Goal: Obtain resource: Download file/media

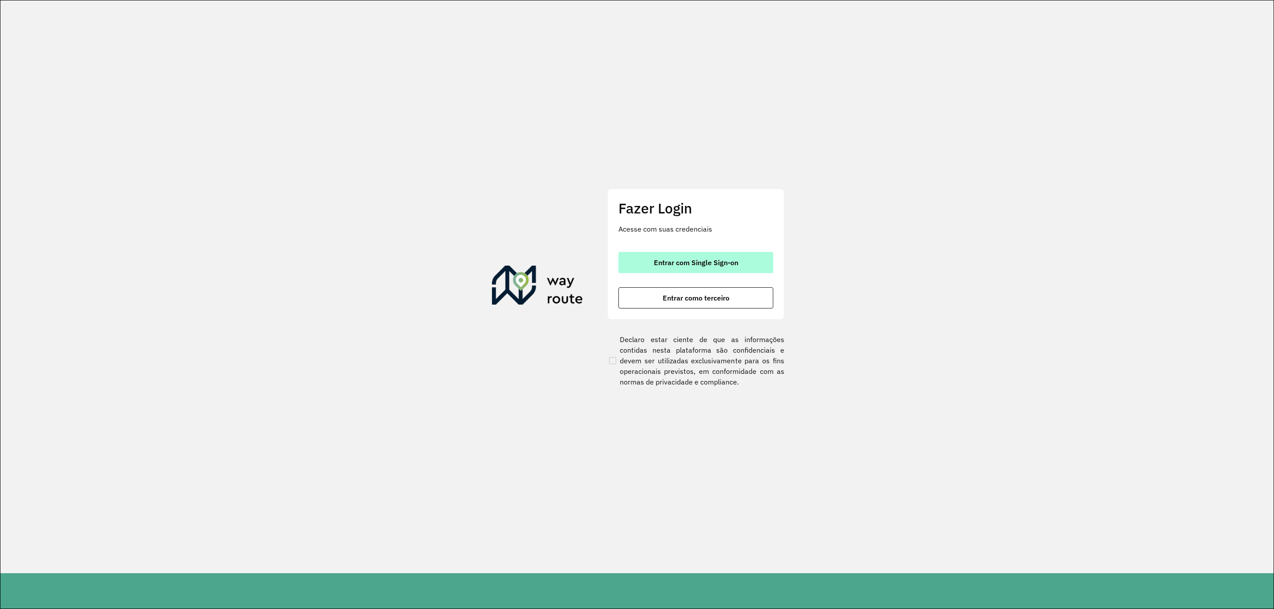
click at [678, 262] on span "Entrar com Single Sign-on" at bounding box center [696, 262] width 84 height 7
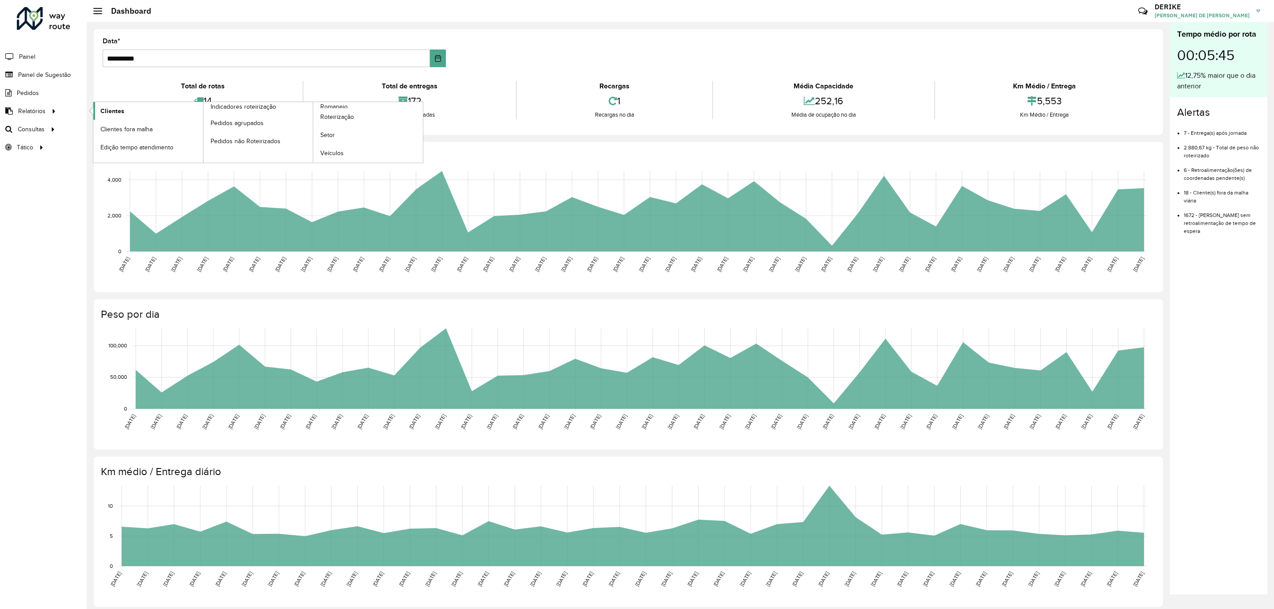
click at [109, 110] on span "Clientes" at bounding box center [112, 111] width 24 height 9
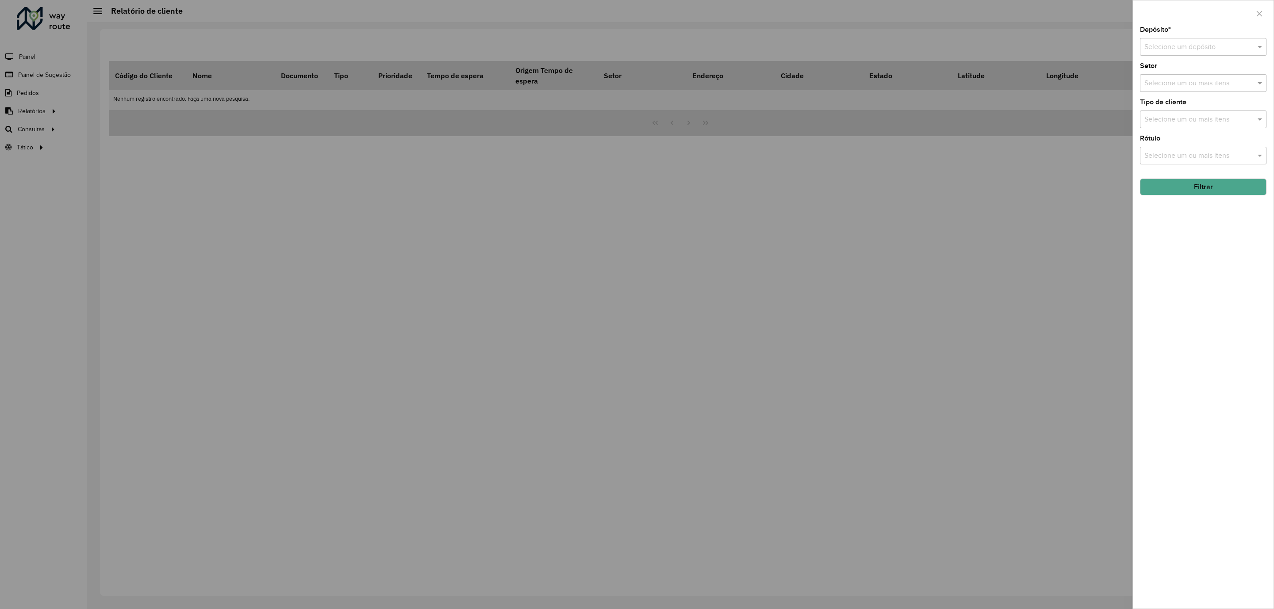
click at [1160, 46] on input "text" at bounding box center [1194, 47] width 100 height 11
click at [1166, 72] on span "CDD Blumenau" at bounding box center [1168, 73] width 48 height 8
click at [1219, 190] on button "Filtrar" at bounding box center [1203, 187] width 126 height 17
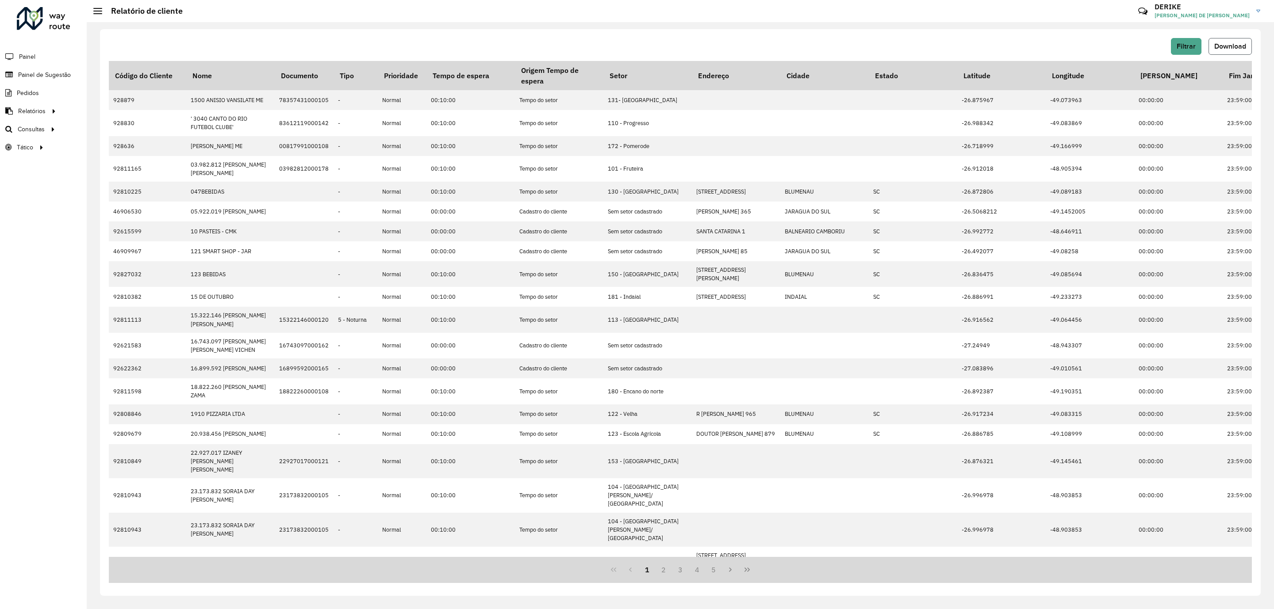
click at [1241, 43] on span "Download" at bounding box center [1230, 46] width 32 height 8
